Goal: Information Seeking & Learning: Learn about a topic

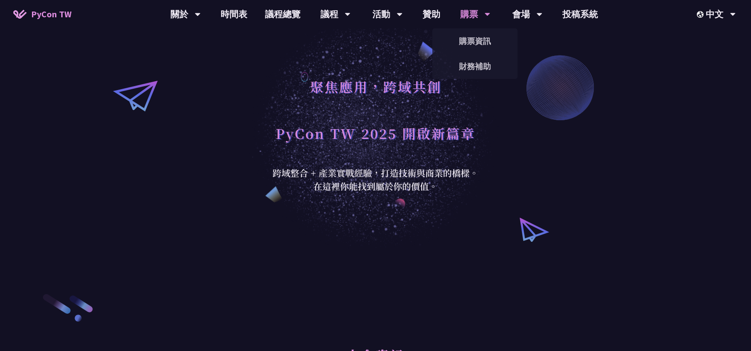
select select "zh-tw"
click at [475, 10] on div "購票" at bounding box center [475, 14] width 30 height 28
click at [705, 14] on div "中文" at bounding box center [716, 14] width 39 height 28
click at [722, 43] on div "EN" at bounding box center [715, 41] width 53 height 21
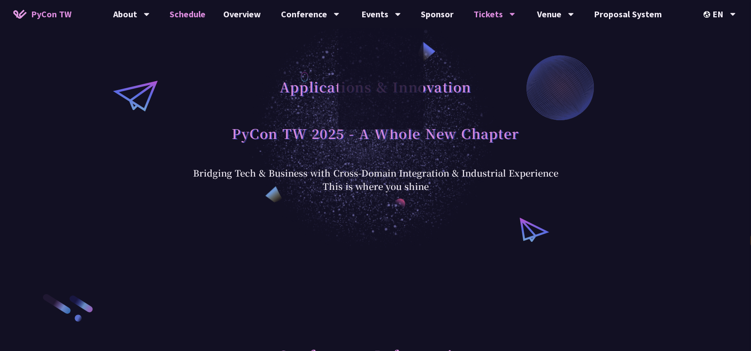
click at [200, 19] on link "Schedule" at bounding box center [188, 14] width 54 height 28
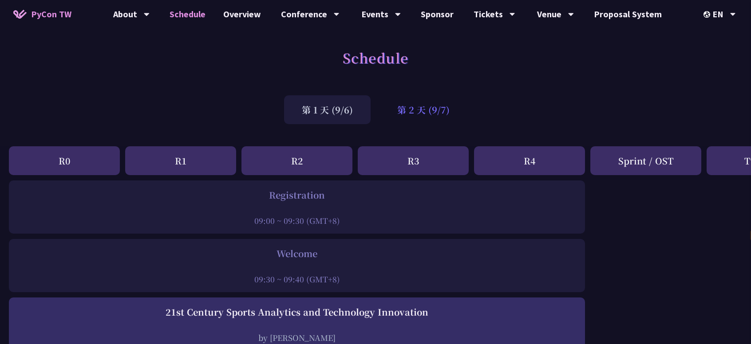
click at [426, 105] on div "第 2 天 (9/7)" at bounding box center [423, 109] width 88 height 29
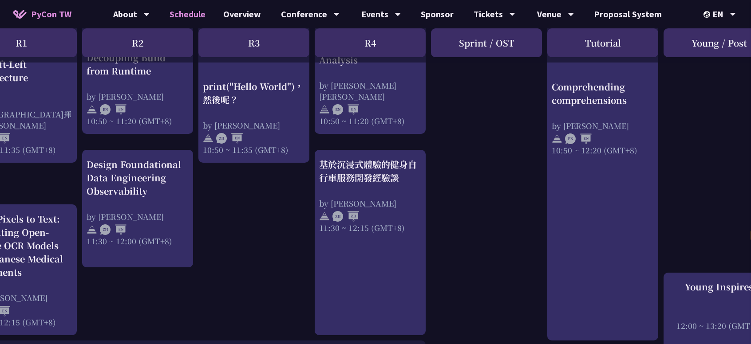
scroll to position [399, 192]
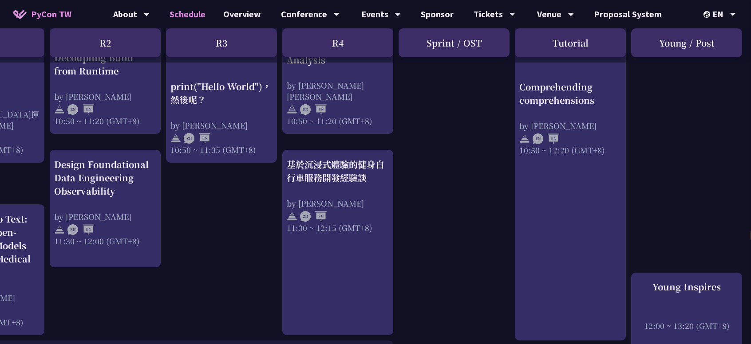
drag, startPoint x: 608, startPoint y: 224, endPoint x: 704, endPoint y: 219, distance: 95.5
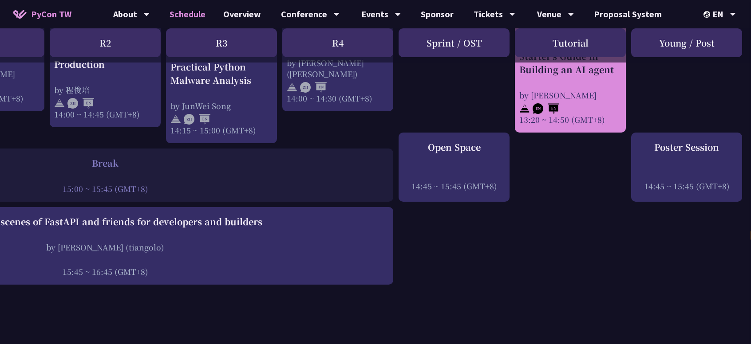
scroll to position [932, 192]
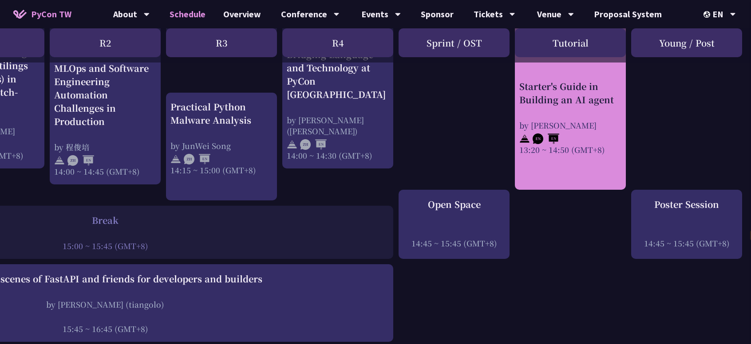
click at [582, 87] on div "Starter's Guide in Building an AI agent" at bounding box center [570, 93] width 102 height 27
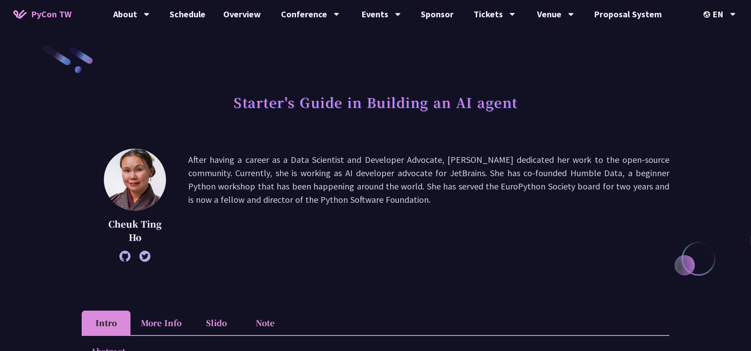
drag, startPoint x: 420, startPoint y: 110, endPoint x: 430, endPoint y: 108, distance: 10.4
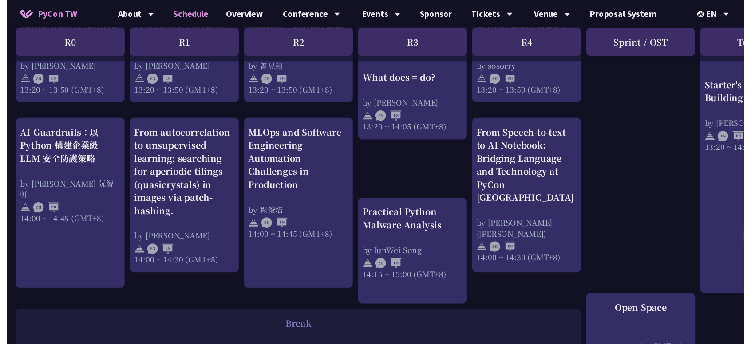
scroll to position [932, 0]
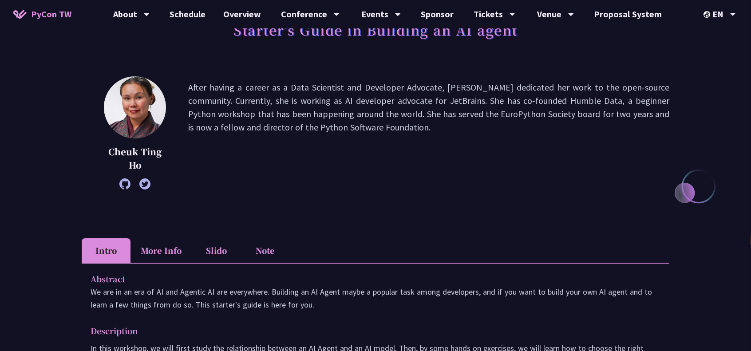
scroll to position [133, 0]
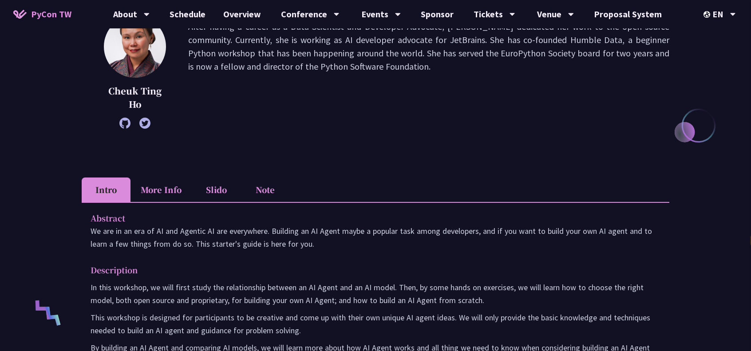
click at [157, 177] on div "Starter's Guide in Building an AI agent [PERSON_NAME] After having a career as …" at bounding box center [375, 305] width 587 height 789
click at [167, 194] on li "More Info" at bounding box center [160, 189] width 61 height 24
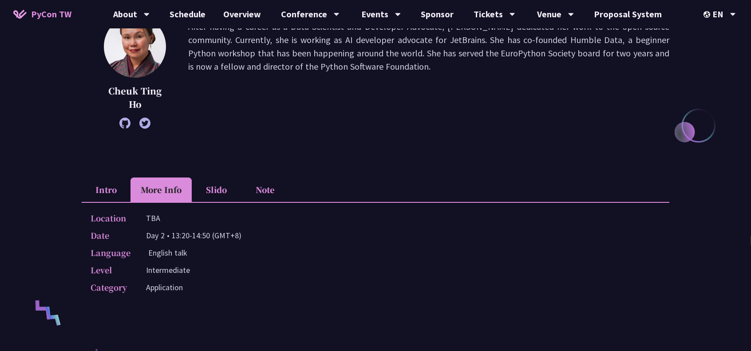
click at [149, 215] on p "TBA" at bounding box center [153, 218] width 14 height 13
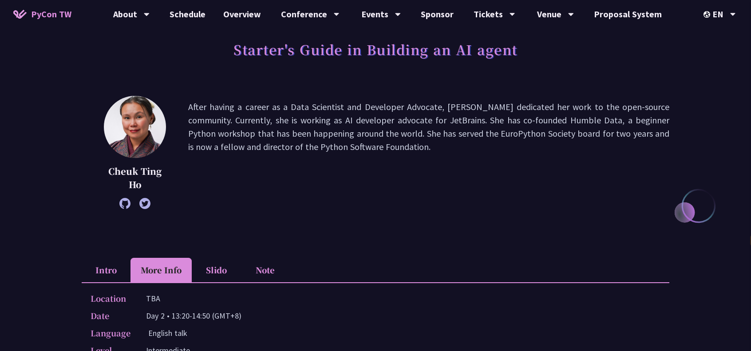
scroll to position [0, 0]
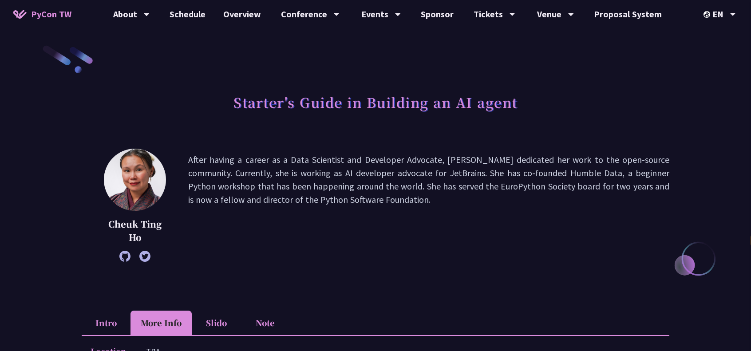
click at [120, 323] on li "Intro" at bounding box center [106, 323] width 49 height 24
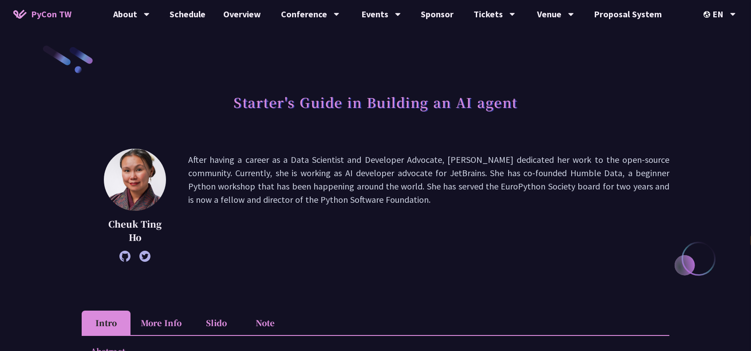
click at [116, 224] on p "Cheuk Ting Ho" at bounding box center [135, 230] width 62 height 27
click at [154, 217] on p "Cheuk Ting Ho" at bounding box center [135, 230] width 62 height 27
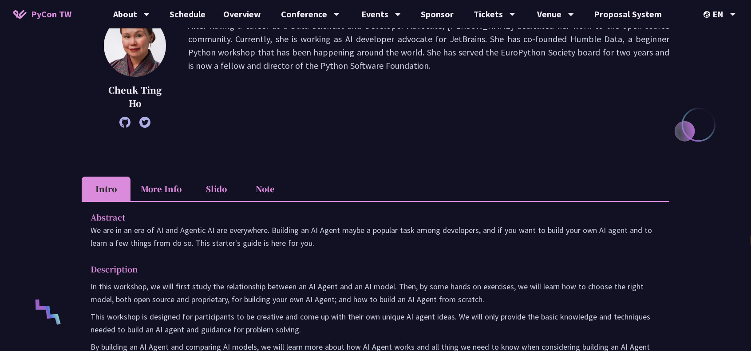
scroll to position [133, 0]
drag, startPoint x: 101, startPoint y: 87, endPoint x: 169, endPoint y: 93, distance: 68.5
click at [169, 93] on div "[PERSON_NAME] After having a career as a Data Scientist and Developer Advocate,…" at bounding box center [375, 72] width 587 height 113
click at [223, 95] on p "After having a career as a Data Scientist and Developer Advocate, [PERSON_NAME]…" at bounding box center [428, 72] width 481 height 104
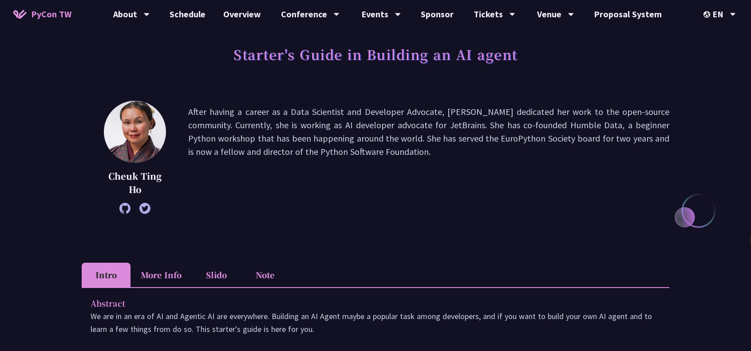
scroll to position [44, 0]
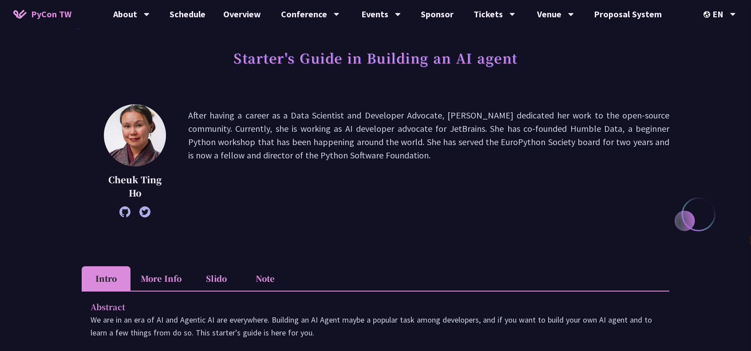
drag, startPoint x: 434, startPoint y: 144, endPoint x: 438, endPoint y: 138, distance: 7.6
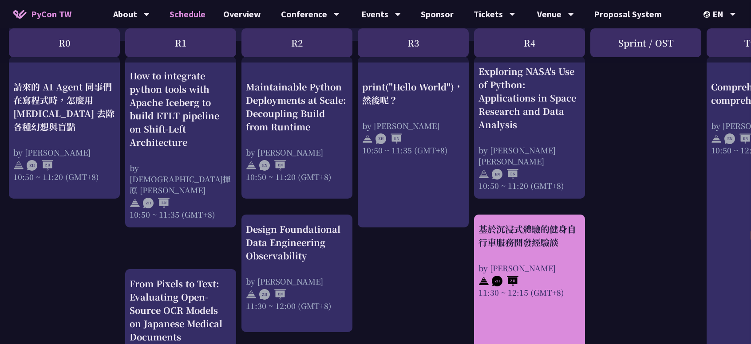
scroll to position [355, 0]
